Goal: Task Accomplishment & Management: Complete application form

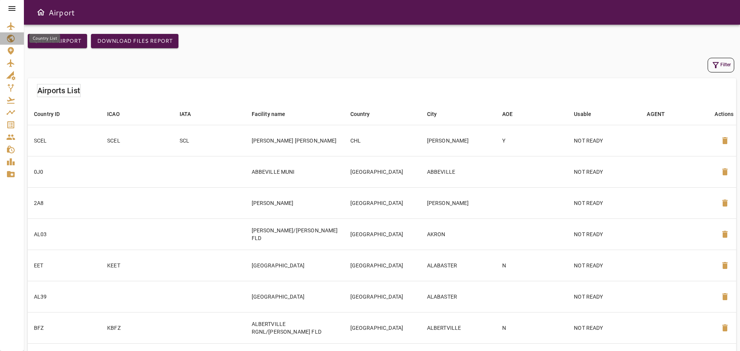
click at [11, 36] on icon "Country List" at bounding box center [11, 39] width 8 height 8
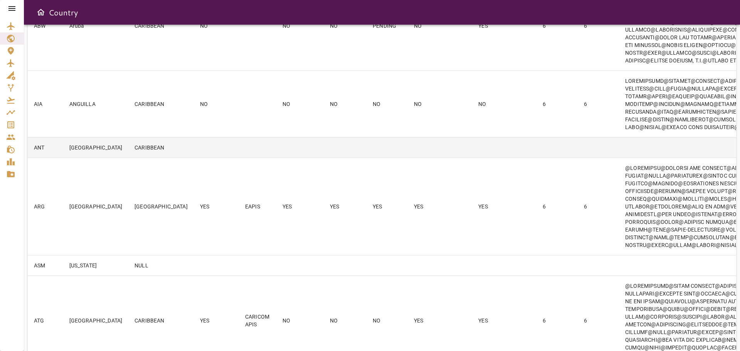
scroll to position [154, 0]
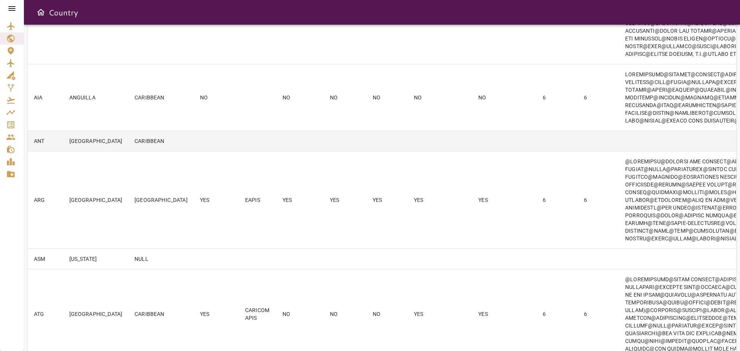
click at [324, 151] on td at bounding box center [345, 141] width 43 height 20
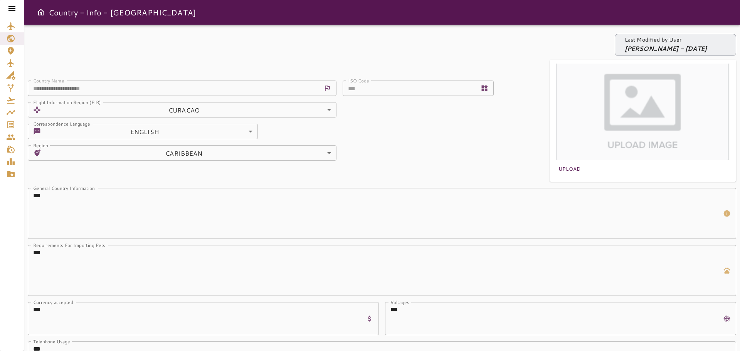
click at [12, 9] on icon at bounding box center [11, 8] width 7 height 5
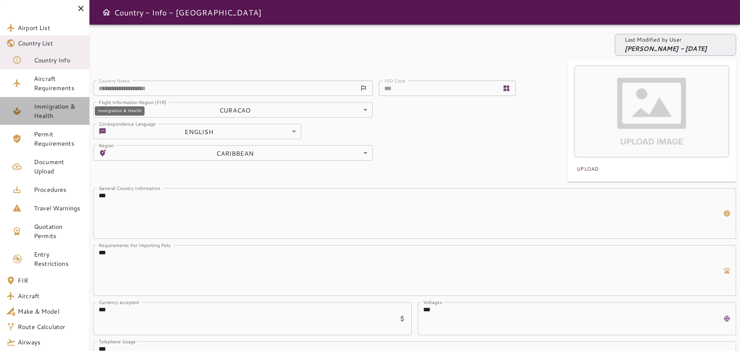
click at [49, 106] on span "Immigration & Health" at bounding box center [58, 111] width 49 height 19
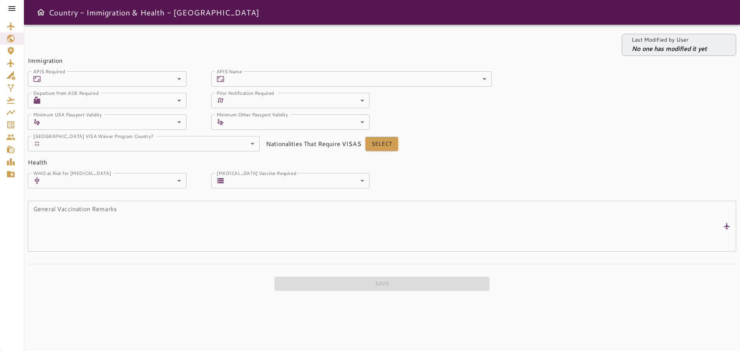
click at [102, 79] on body "Country - Immigration & Health - [GEOGRAPHIC_DATA] Last Modified by User No one…" at bounding box center [370, 175] width 740 height 351
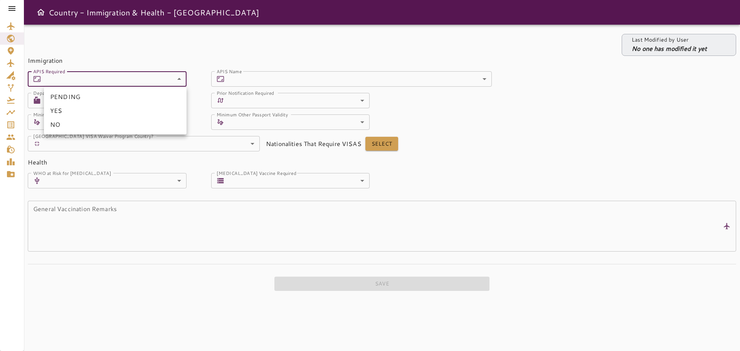
click at [102, 79] on div at bounding box center [370, 175] width 740 height 351
click at [594, 114] on div "Minimum USA Passport Validity ​ ​ Minimum USA Passport Validity Minimum Other P…" at bounding box center [366, 107] width 739 height 46
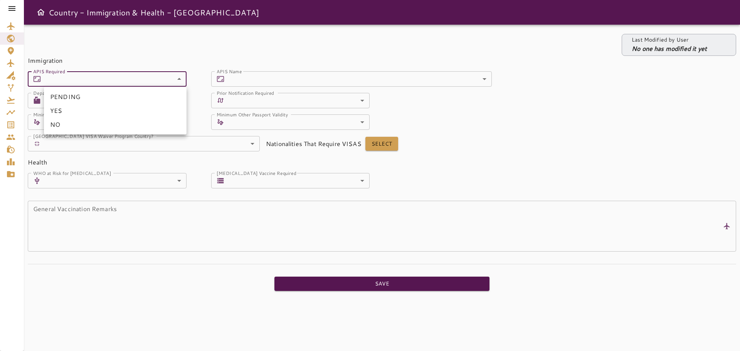
click at [80, 79] on body "Country - Immigration & Health - [GEOGRAPHIC_DATA] Last Modified by User No one…" at bounding box center [370, 175] width 740 height 351
click at [69, 109] on li "YES" at bounding box center [115, 111] width 143 height 14
click at [139, 82] on body "Country - Immigration & Health - [GEOGRAPHIC_DATA] Last Modified by User No one…" at bounding box center [370, 175] width 740 height 351
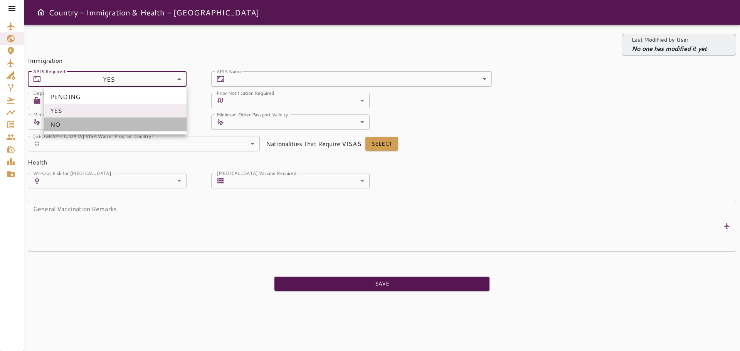
click at [111, 124] on li "NO" at bounding box center [115, 125] width 143 height 14
type input "*"
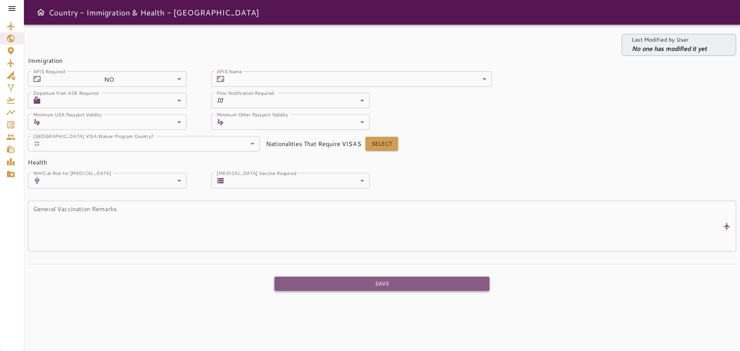
click at [396, 286] on button "Save" at bounding box center [381, 284] width 215 height 14
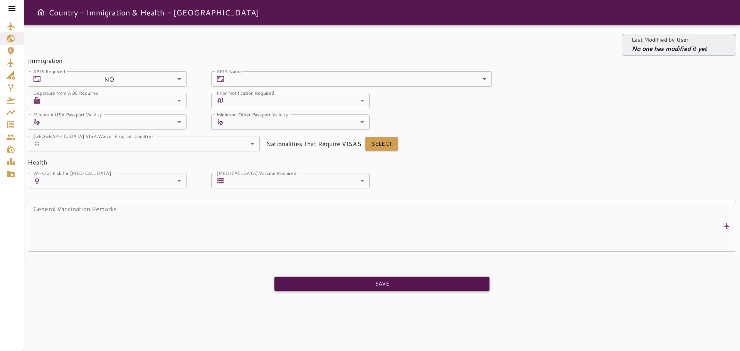
click at [386, 286] on button "Save" at bounding box center [381, 284] width 215 height 14
drag, startPoint x: 9, startPoint y: 37, endPoint x: 402, endPoint y: 25, distance: 393.0
click at [9, 37] on icon "Country List" at bounding box center [11, 39] width 8 height 8
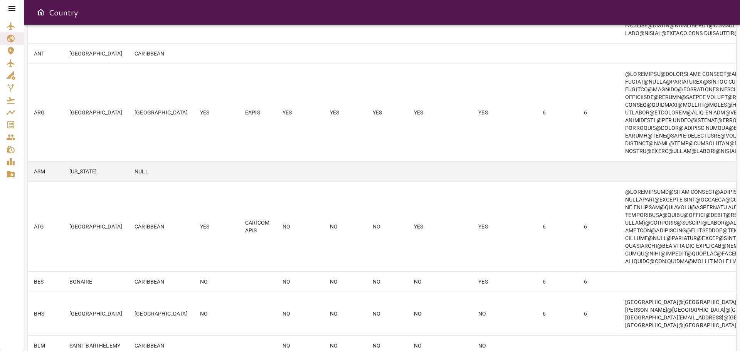
scroll to position [270, 0]
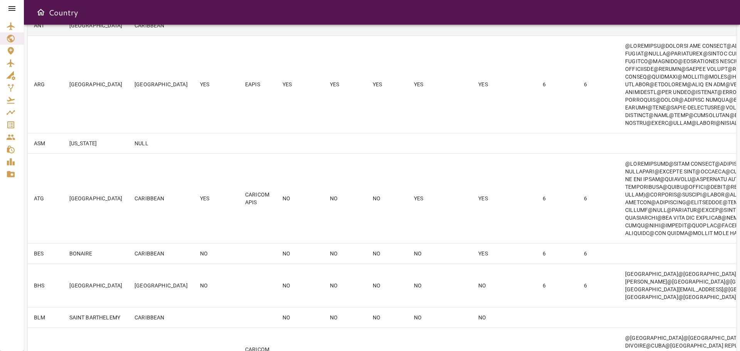
click at [324, 35] on td at bounding box center [345, 25] width 43 height 20
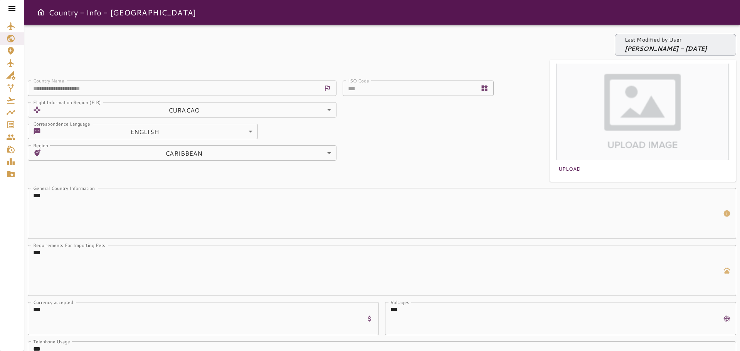
click at [12, 7] on icon at bounding box center [11, 8] width 9 height 9
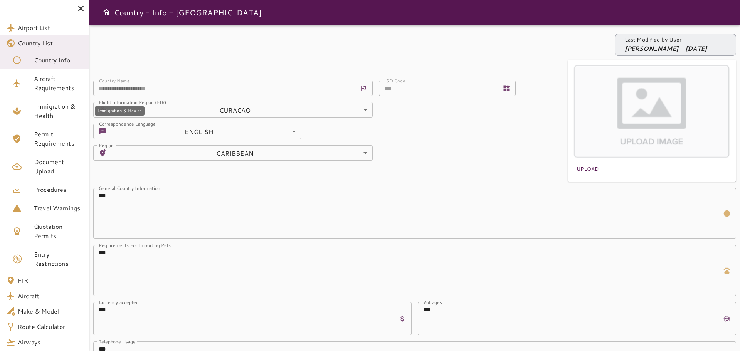
click at [55, 116] on span "Immigration & Health" at bounding box center [58, 111] width 49 height 19
